Goal: Task Accomplishment & Management: Manage account settings

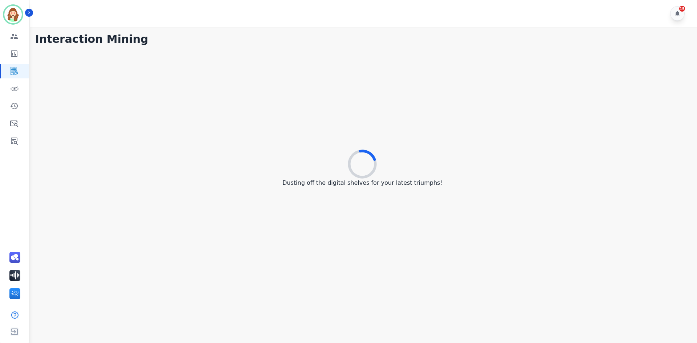
click at [16, 29] on ul "[PERSON_NAME] ID: [PERSON_NAME] Engagement Team Metrics Interaction Mining Virt…" at bounding box center [14, 74] width 29 height 148
click at [16, 37] on icon "Sidebar" at bounding box center [14, 36] width 7 height 5
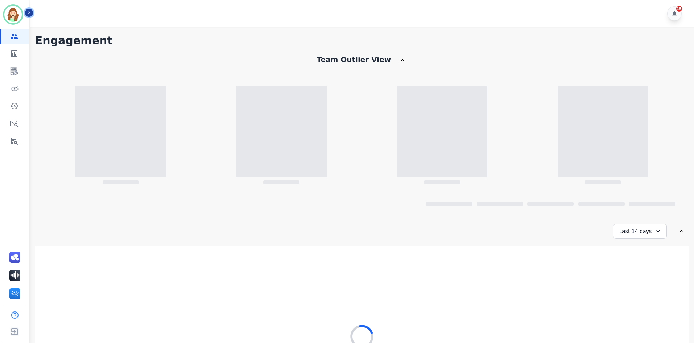
click at [28, 11] on icon "Sidebar" at bounding box center [29, 12] width 5 height 5
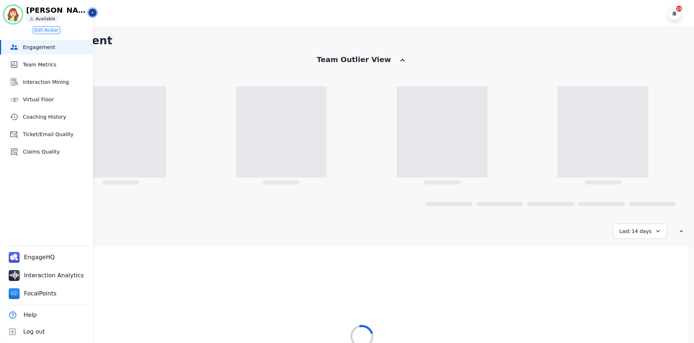
click at [91, 10] on icon "Sidebar" at bounding box center [92, 12] width 5 height 5
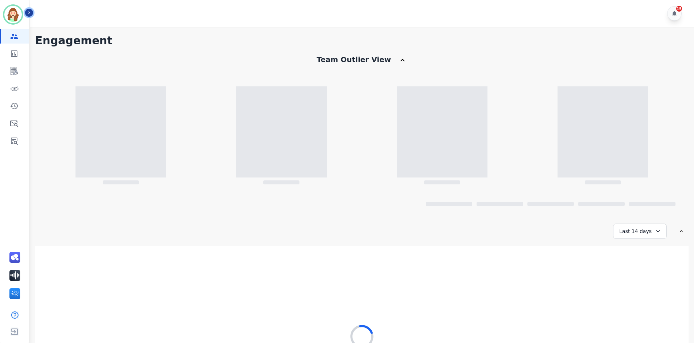
scroll to position [48, 0]
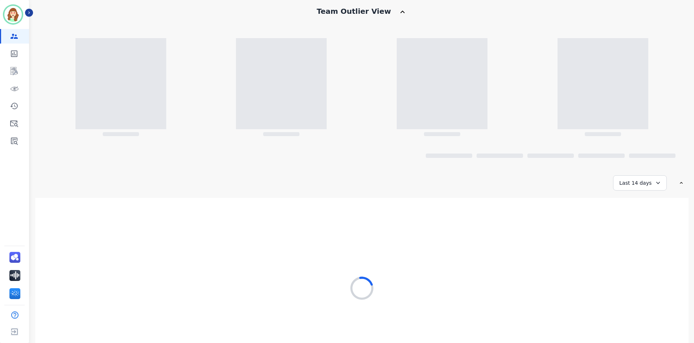
click at [633, 166] on div "**********" at bounding box center [361, 98] width 653 height 184
click at [630, 186] on div "Last 14 days" at bounding box center [640, 182] width 54 height 15
click at [635, 242] on li "Last 30 days" at bounding box center [645, 244] width 36 height 7
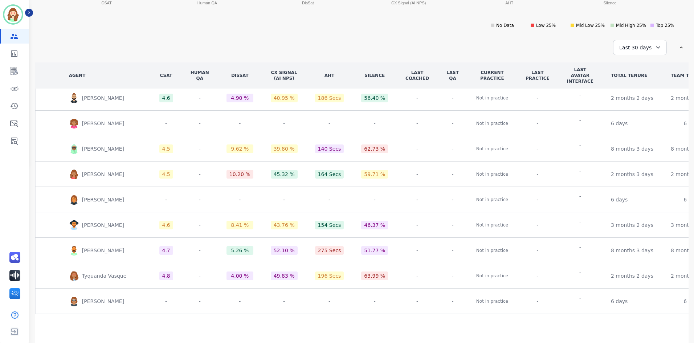
scroll to position [141, 0]
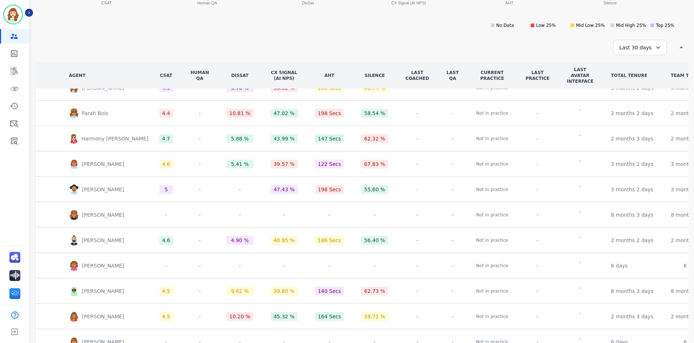
click at [635, 48] on div "Last 30 days" at bounding box center [640, 47] width 54 height 15
click at [640, 107] on li "Last 30 days" at bounding box center [645, 109] width 36 height 7
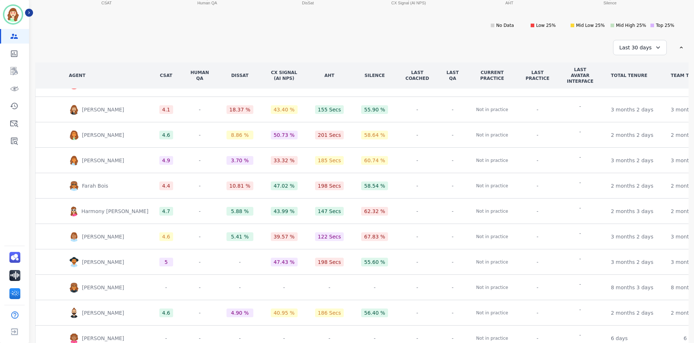
scroll to position [0, 0]
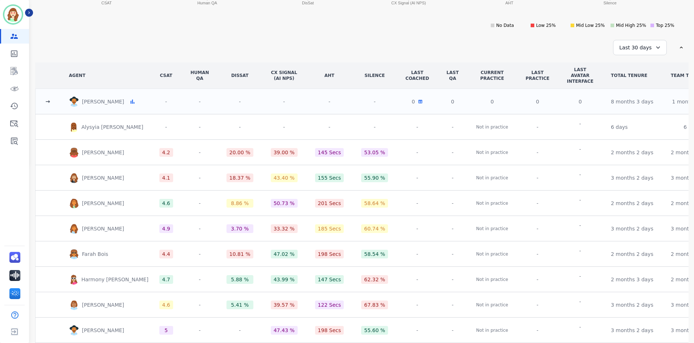
click at [53, 102] on td at bounding box center [47, 101] width 25 height 25
click at [41, 107] on td at bounding box center [47, 101] width 25 height 25
click at [43, 104] on td at bounding box center [47, 101] width 25 height 25
click at [44, 101] on icon at bounding box center [47, 101] width 7 height 7
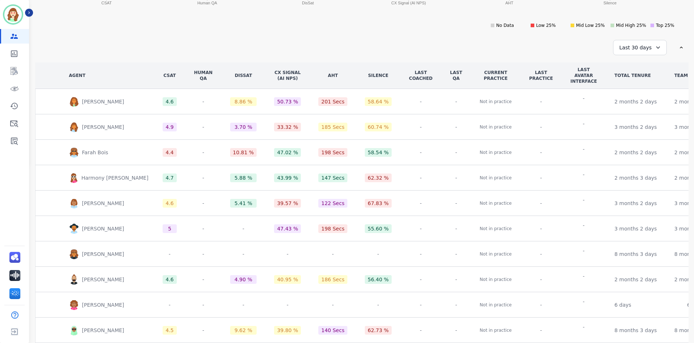
scroll to position [439, 0]
